Goal: Navigation & Orientation: Find specific page/section

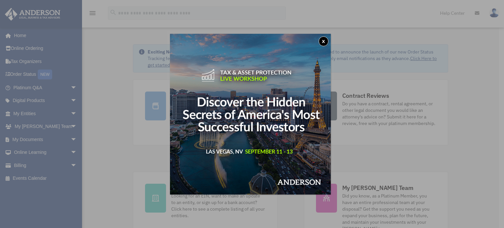
click at [325, 40] on button "x" at bounding box center [324, 41] width 10 height 10
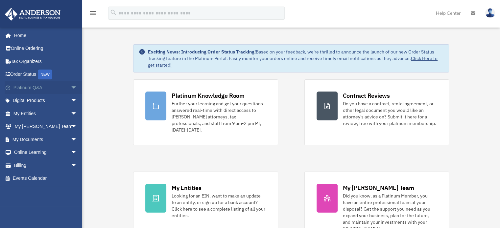
click at [71, 85] on span "arrow_drop_down" at bounding box center [77, 87] width 13 height 13
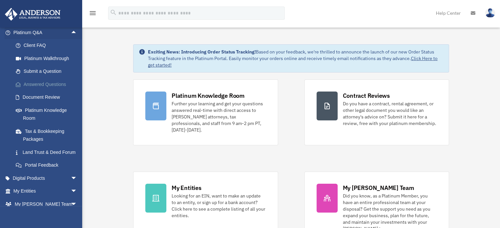
scroll to position [66, 0]
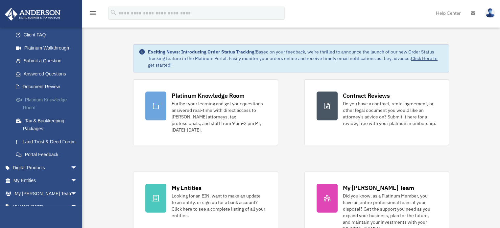
click at [54, 99] on link "Platinum Knowledge Room" at bounding box center [48, 103] width 78 height 21
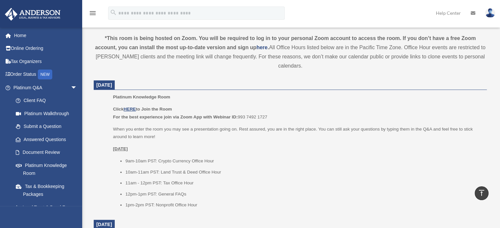
scroll to position [230, 0]
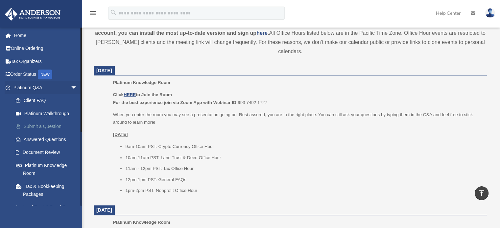
click at [46, 126] on link "Submit a Question" at bounding box center [48, 126] width 78 height 13
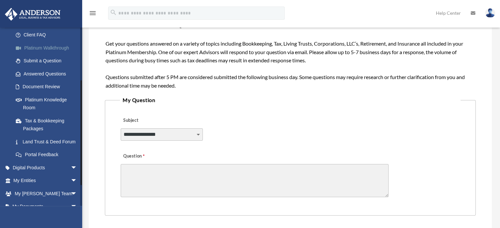
scroll to position [99, 0]
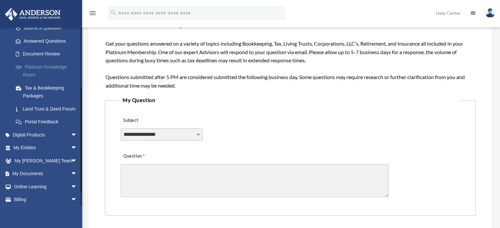
click at [47, 65] on link "Platinum Knowledge Room" at bounding box center [48, 70] width 78 height 21
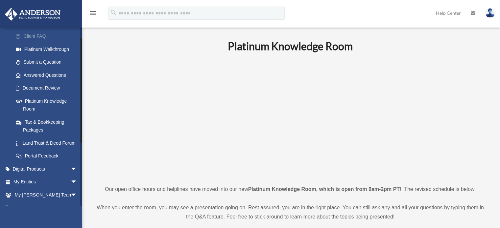
scroll to position [66, 0]
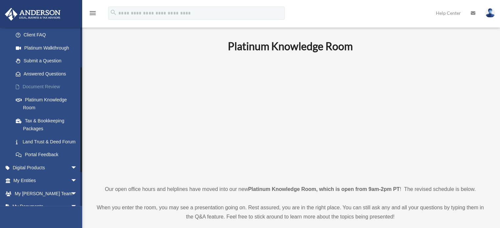
click at [47, 85] on link "Document Review" at bounding box center [48, 86] width 78 height 13
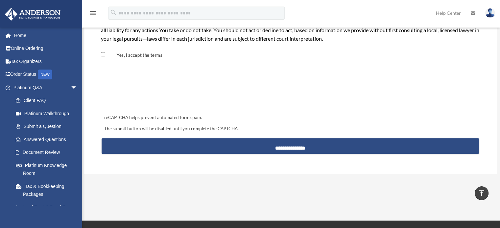
scroll to position [624, 0]
